Goal: Information Seeking & Learning: Learn about a topic

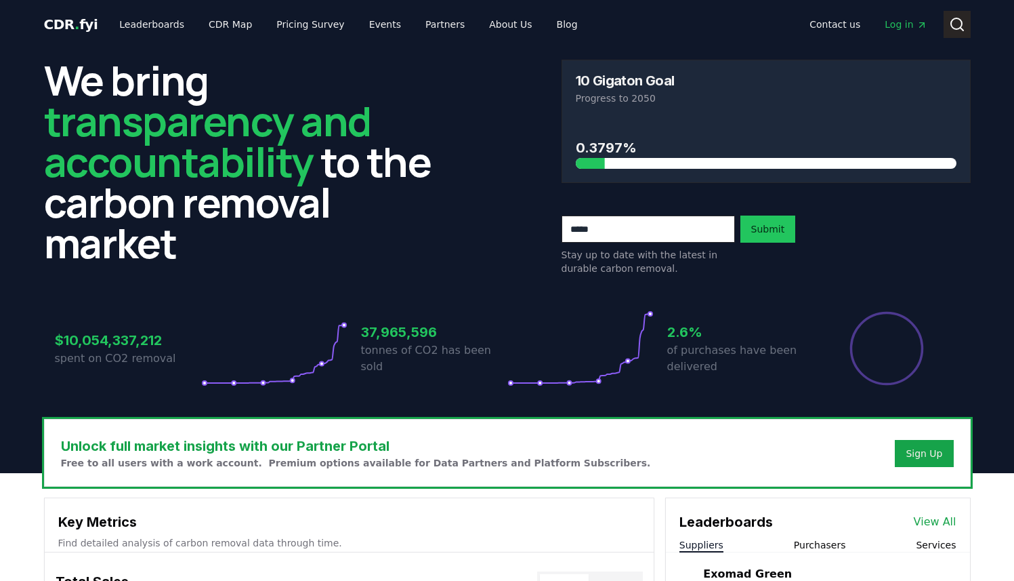
click at [961, 24] on circle at bounding box center [956, 23] width 11 height 11
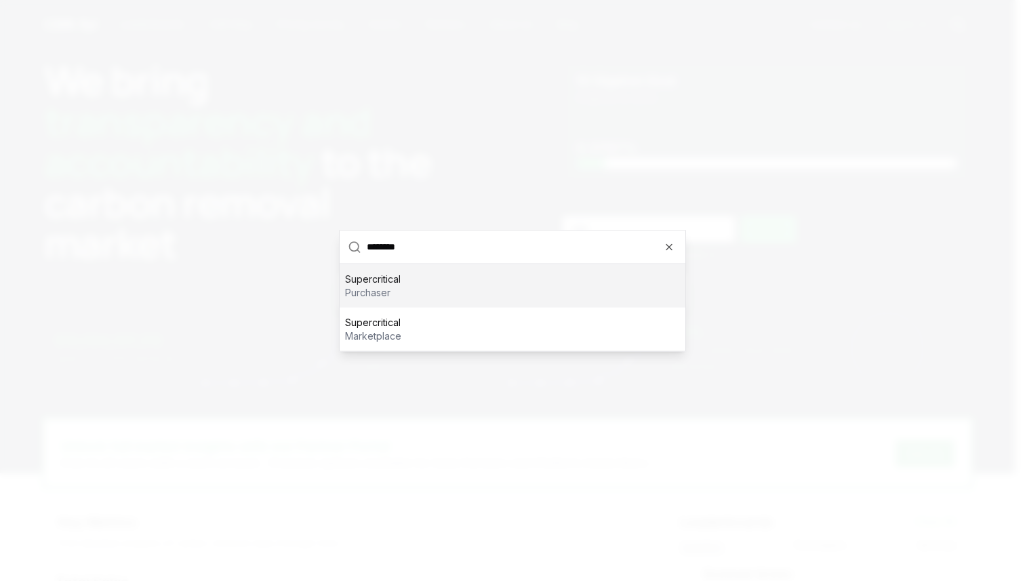
type input "********"
click at [410, 290] on div "Supercritical purchaser" at bounding box center [513, 285] width 346 height 43
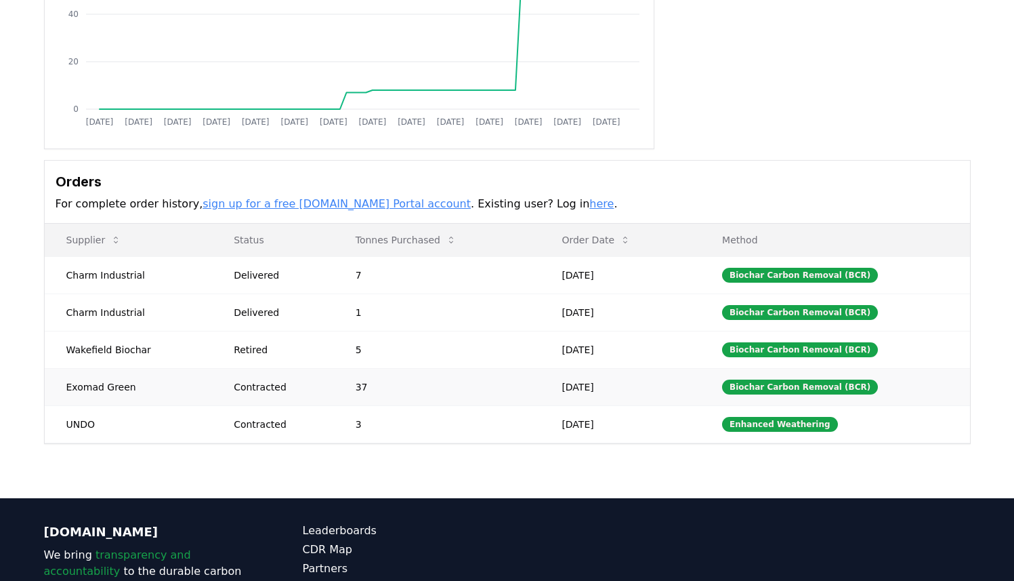
scroll to position [257, 0]
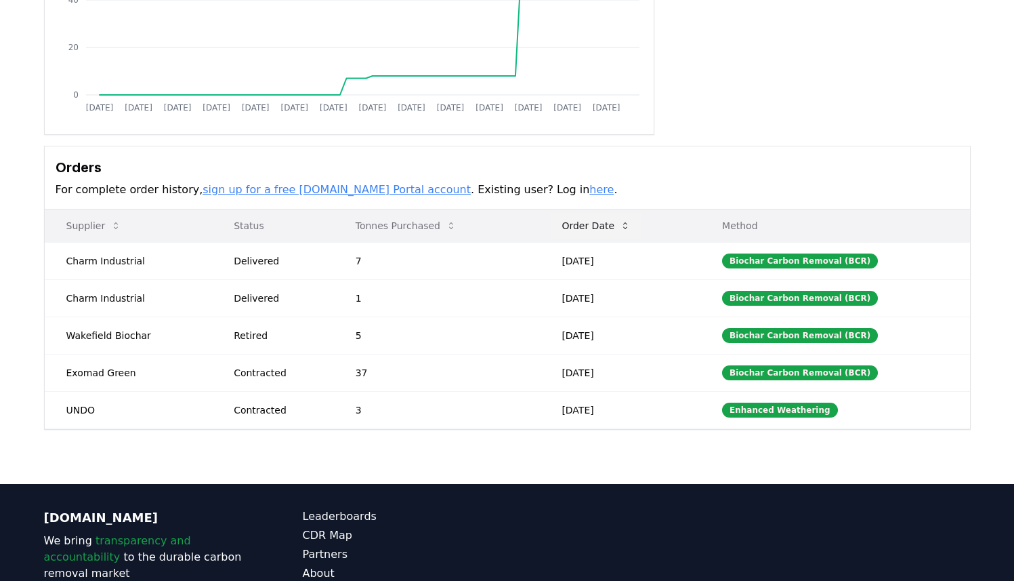
click at [606, 232] on button "Order Date" at bounding box center [596, 225] width 91 height 27
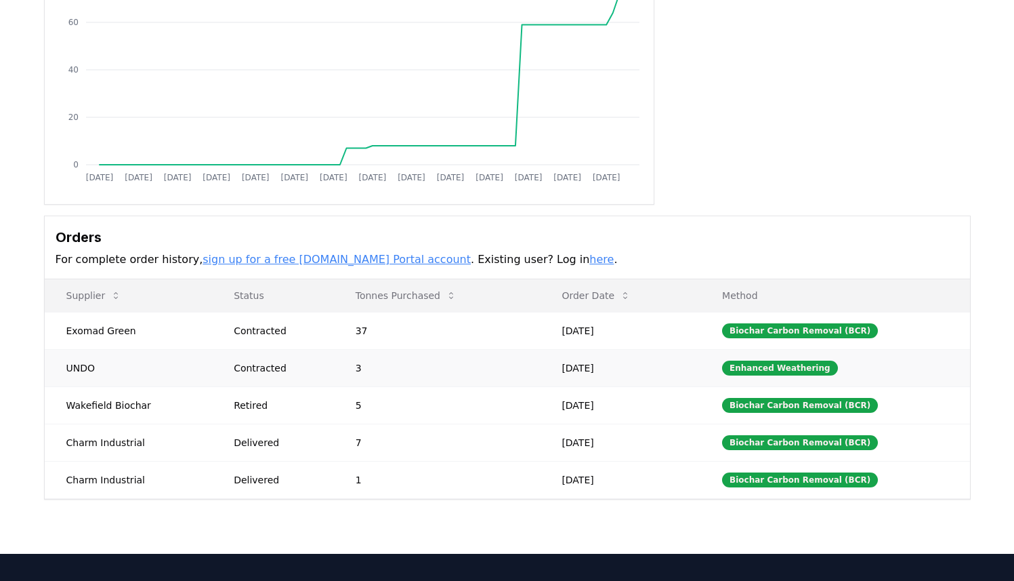
scroll to position [186, 0]
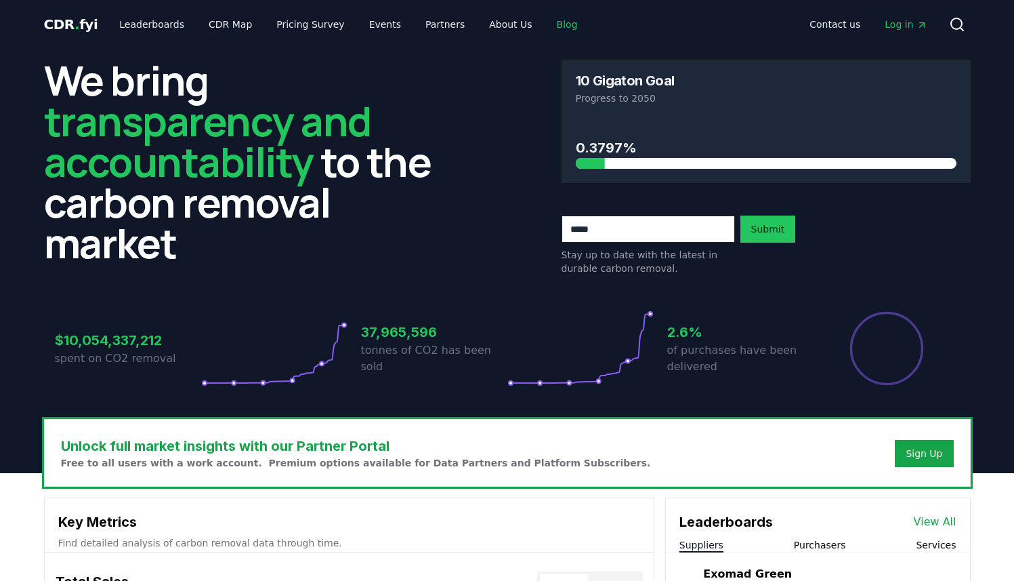
click at [546, 21] on link "Blog" at bounding box center [567, 24] width 43 height 24
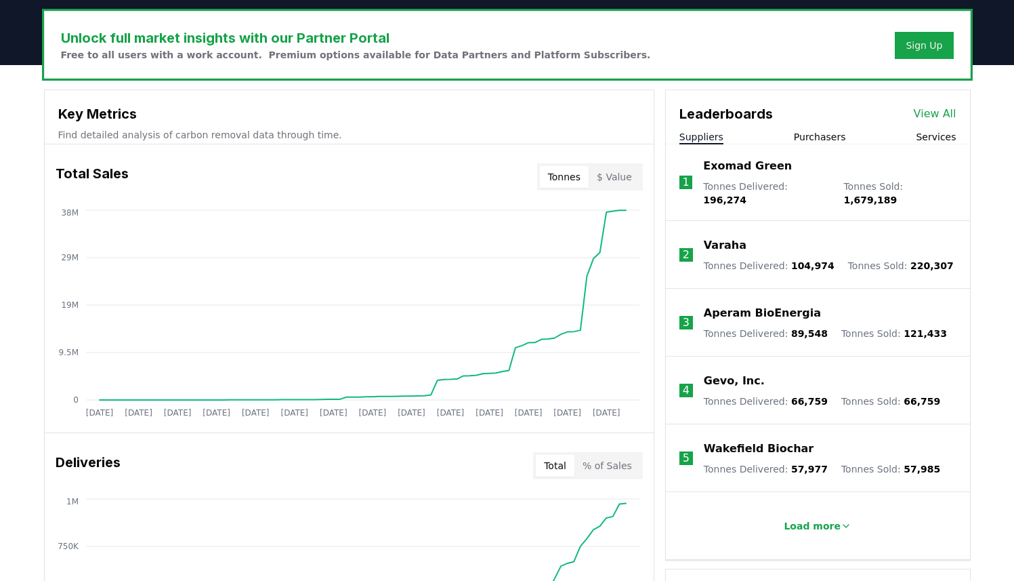
scroll to position [247, 0]
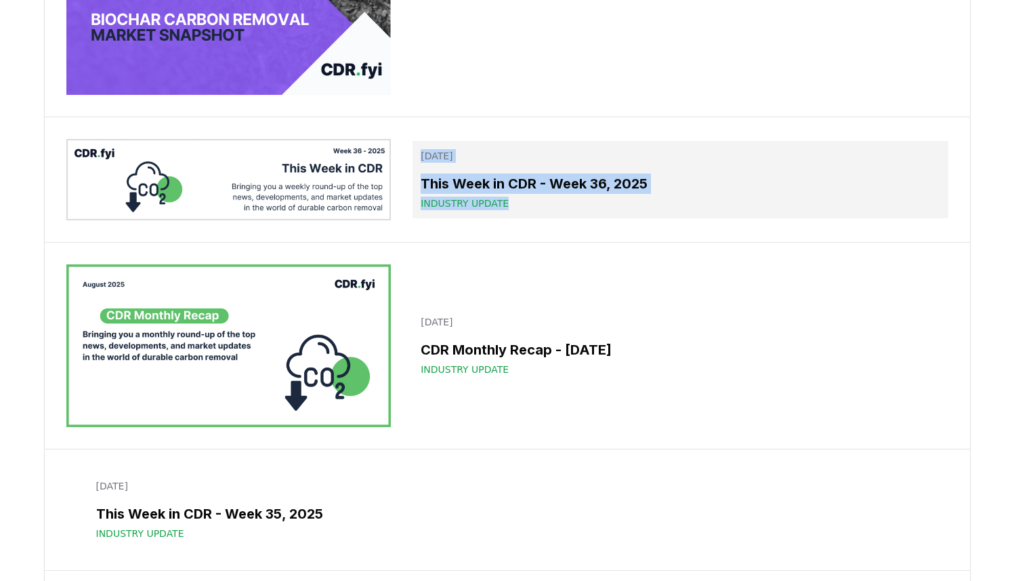
scroll to position [1189, 0]
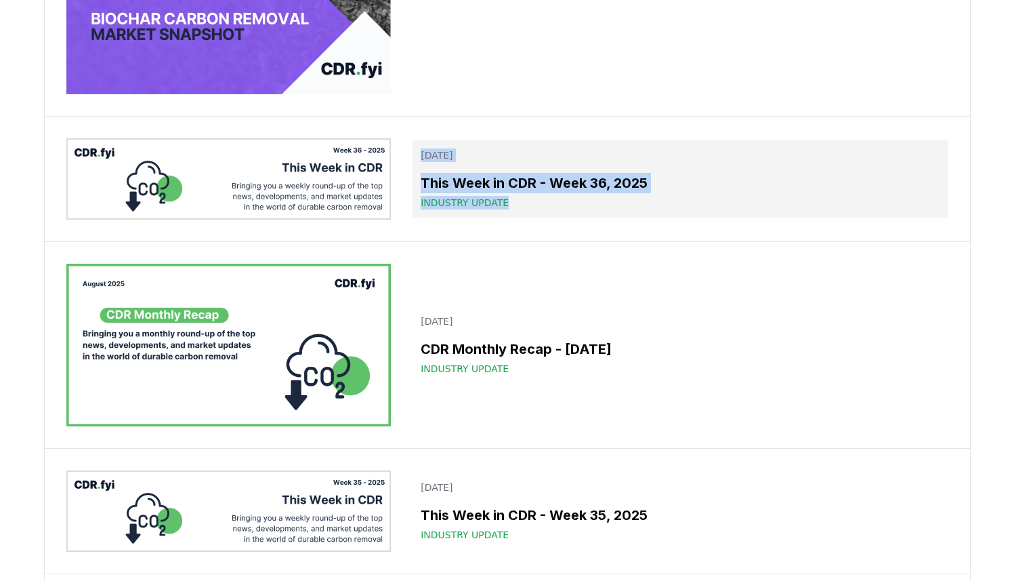
click at [759, 182] on h3 "This Week in CDR - Week 36, 2025" at bounding box center [680, 183] width 519 height 20
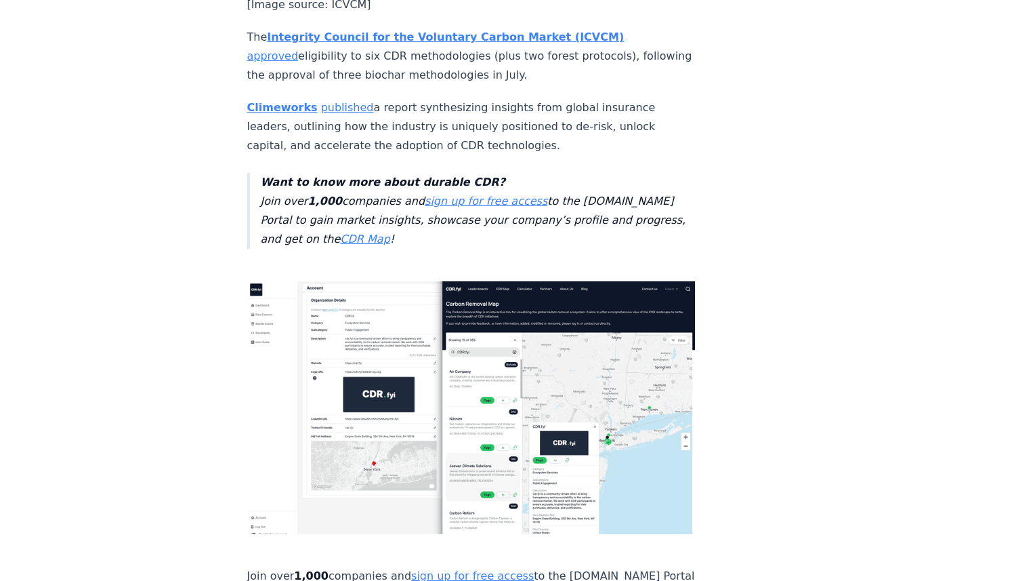
scroll to position [3733, 0]
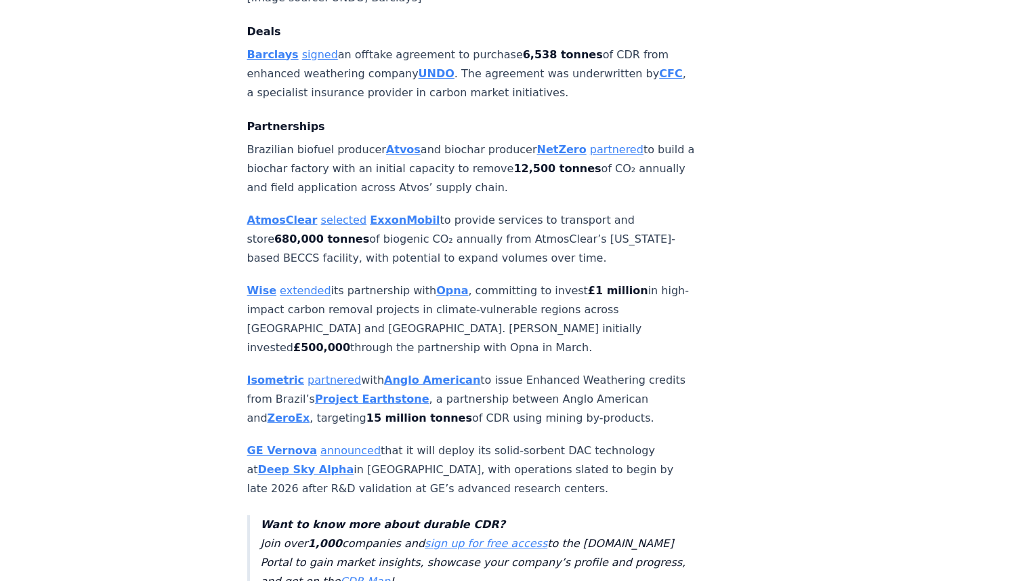
scroll to position [1121, 0]
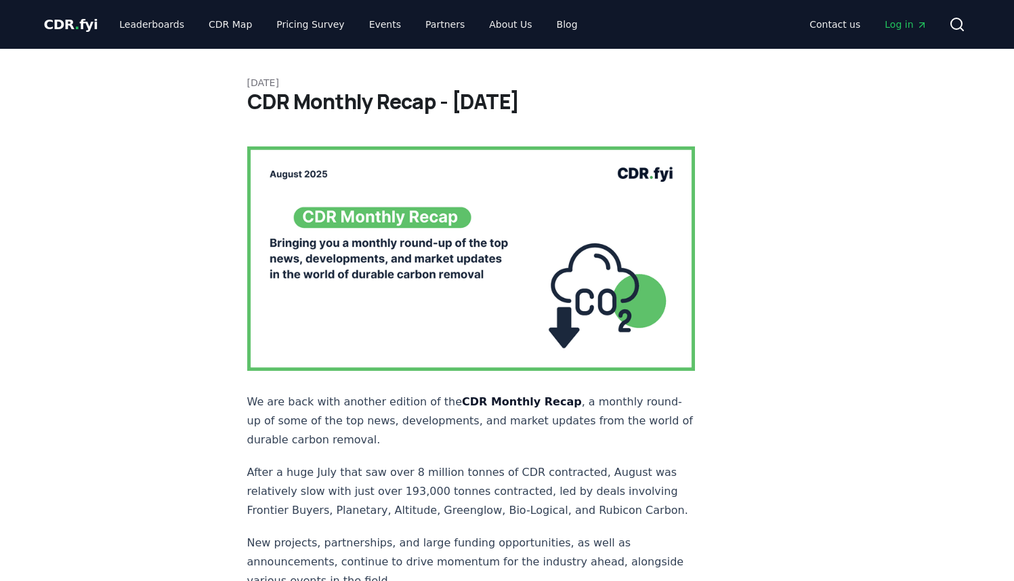
scroll to position [998, 0]
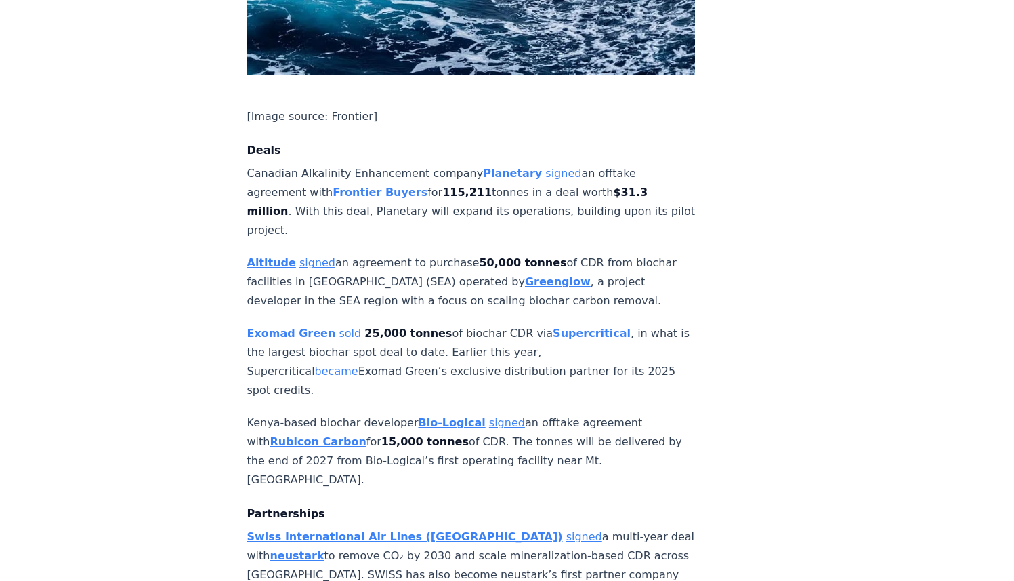
click at [422, 324] on p "Exomad Green sold 25,000 tonnes of biochar CDR via Supercritical , in what is t…" at bounding box center [471, 362] width 449 height 76
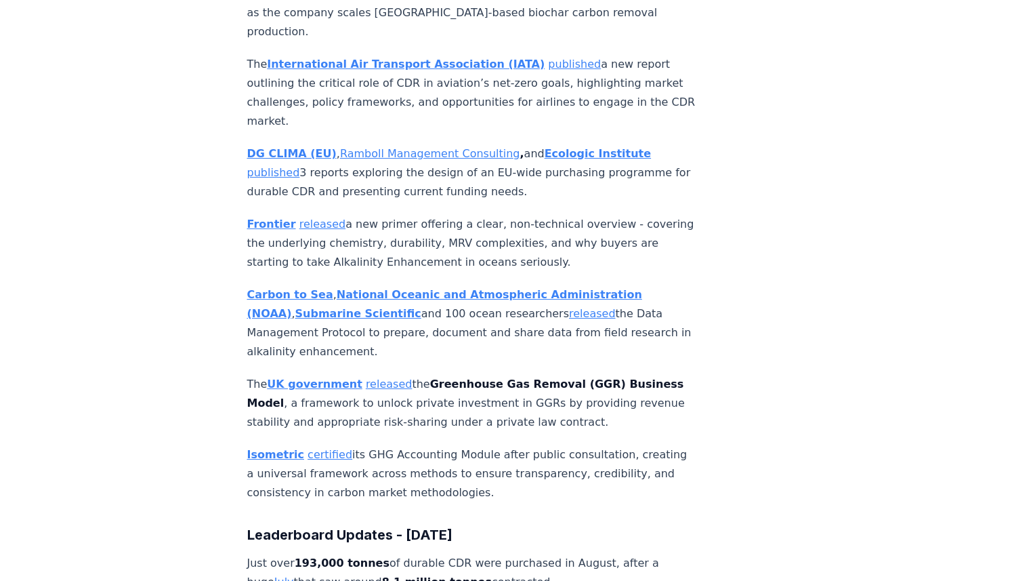
scroll to position [5688, 0]
drag, startPoint x: 297, startPoint y: 111, endPoint x: 363, endPoint y: 110, distance: 66.4
click at [363, 556] on strong "193,000 tonnes" at bounding box center [342, 562] width 95 height 13
click at [386, 553] on p "Just over 193,000 tonnes of durable CDR were purchased in August, after a huge …" at bounding box center [471, 572] width 449 height 38
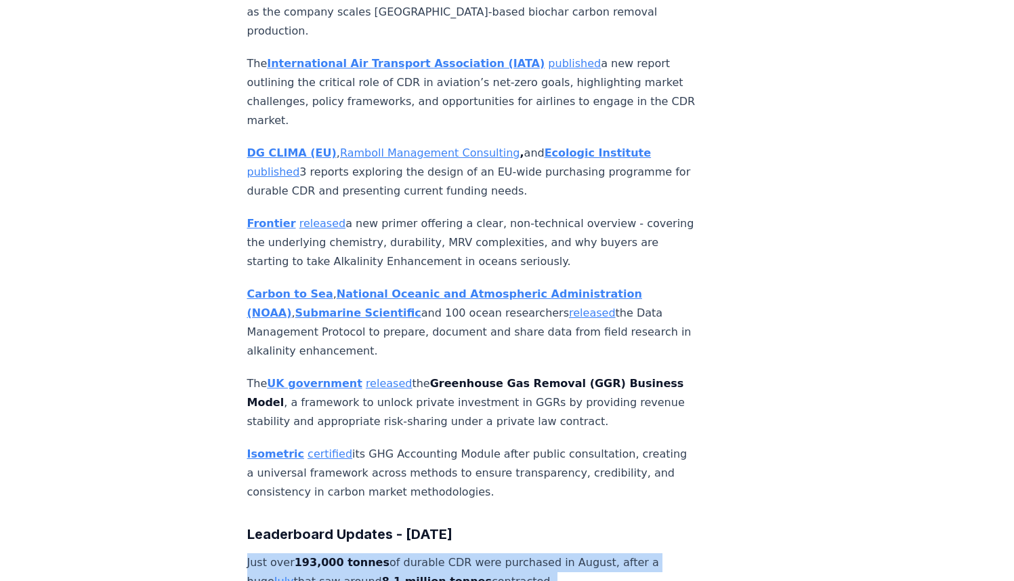
click at [386, 553] on p "Just over 193,000 tonnes of durable CDR were purchased in August, after a huge …" at bounding box center [471, 572] width 449 height 38
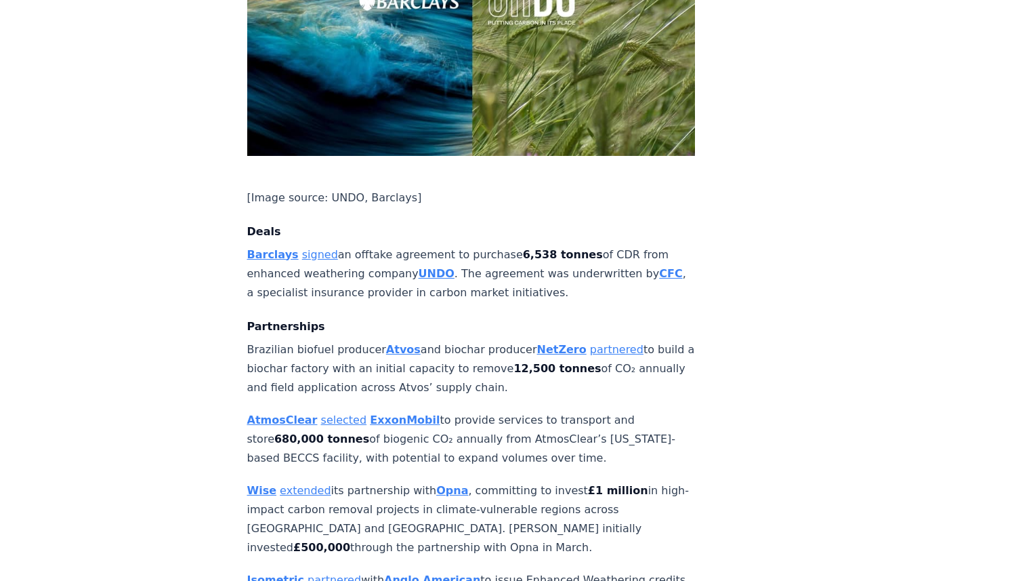
scroll to position [850, 0]
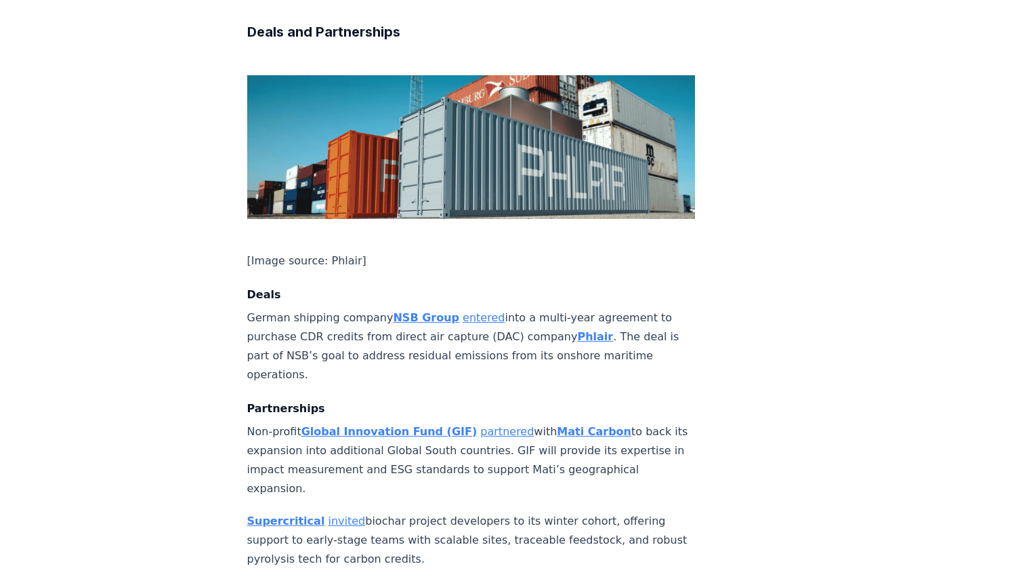
scroll to position [627, 0]
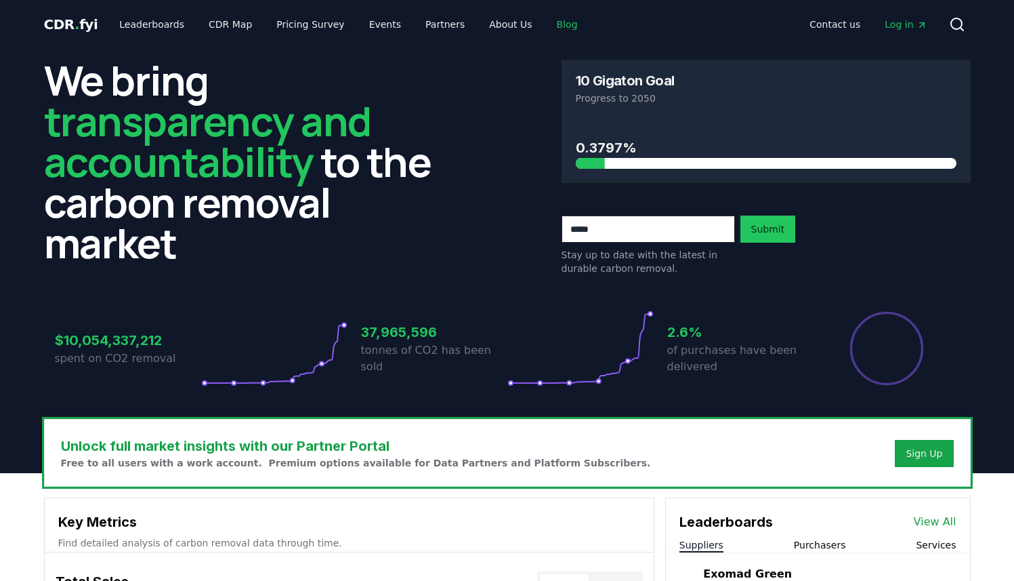
click at [550, 23] on link "Blog" at bounding box center [567, 24] width 43 height 24
